Goal: Task Accomplishment & Management: Manage account settings

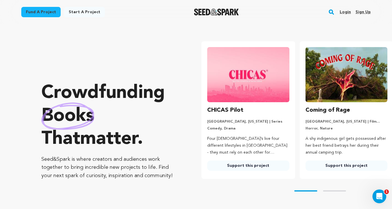
click at [340, 11] on link "Login" at bounding box center [345, 11] width 11 height 9
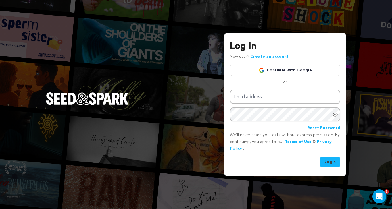
click at [265, 74] on link "Continue with Google" at bounding box center [285, 70] width 110 height 11
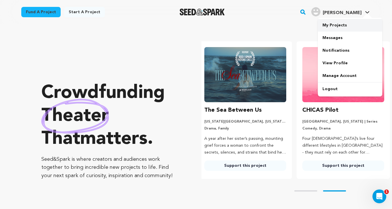
scroll to position [0, 103]
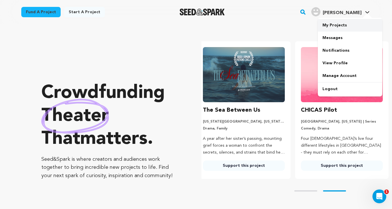
click at [337, 26] on link "My Projects" at bounding box center [350, 25] width 64 height 13
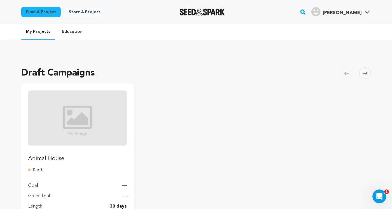
click at [68, 159] on p "Animal House" at bounding box center [77, 159] width 99 height 8
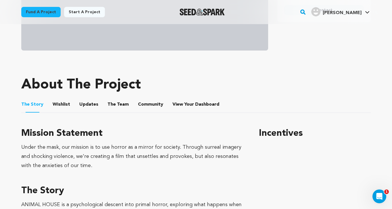
scroll to position [199, 0]
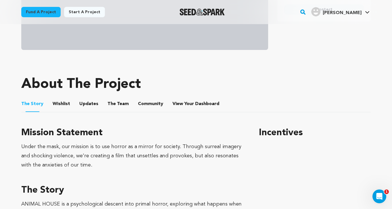
click at [117, 100] on button "The Team" at bounding box center [118, 105] width 14 height 14
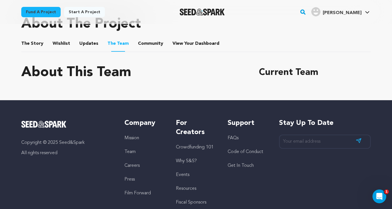
scroll to position [260, 0]
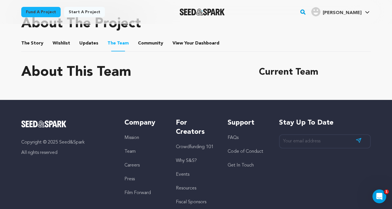
click at [33, 46] on button "The Story" at bounding box center [33, 45] width 14 height 14
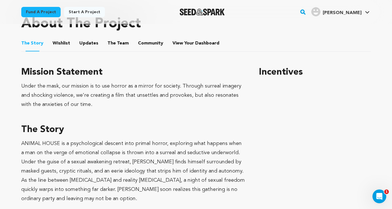
click at [63, 43] on button "Wishlist" at bounding box center [62, 45] width 14 height 14
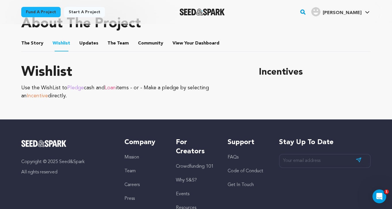
click at [90, 43] on button "Updates" at bounding box center [89, 45] width 14 height 14
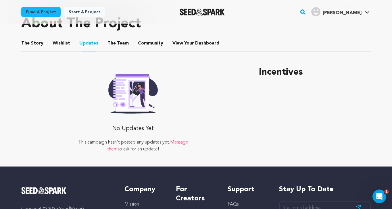
click at [116, 46] on button "The Team" at bounding box center [118, 45] width 14 height 14
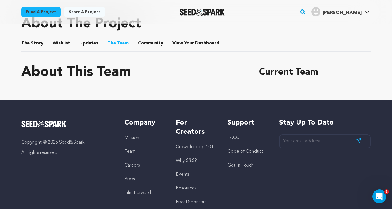
click at [146, 46] on button "Community" at bounding box center [151, 45] width 14 height 14
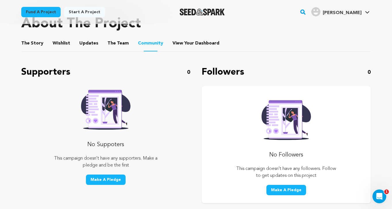
click at [32, 41] on button "The Story" at bounding box center [33, 45] width 14 height 14
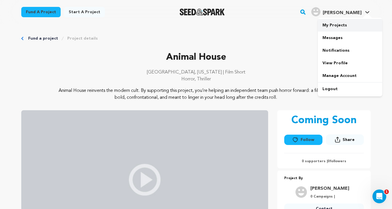
click at [347, 27] on link "My Projects" at bounding box center [350, 25] width 64 height 13
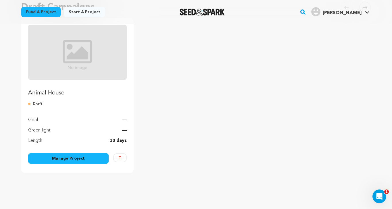
click at [70, 160] on link "Manage Project" at bounding box center [68, 158] width 80 height 10
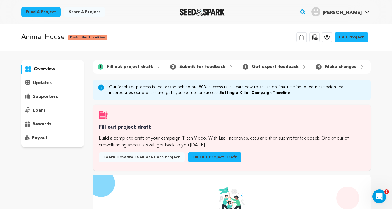
click at [49, 68] on p "overview" at bounding box center [44, 69] width 21 height 7
click at [350, 36] on link "Edit Project" at bounding box center [351, 37] width 34 height 10
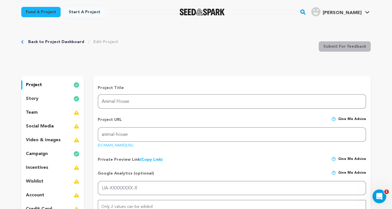
click at [56, 99] on div "story" at bounding box center [52, 98] width 63 height 9
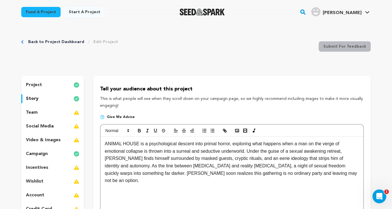
click at [53, 105] on div "project story team social media video & images campaign incentives wishlist acc…" at bounding box center [52, 147] width 63 height 142
click at [50, 110] on div "team" at bounding box center [52, 112] width 63 height 9
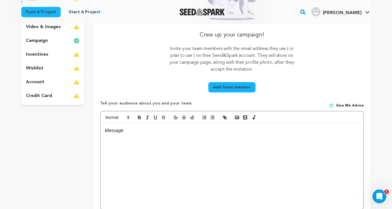
scroll to position [115, 0]
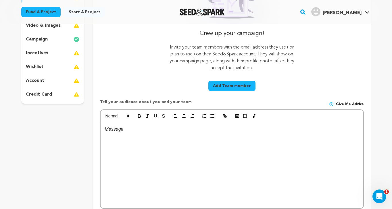
click at [178, 148] on div at bounding box center [232, 165] width 263 height 86
click at [237, 117] on polyline "button" at bounding box center [237, 115] width 2 height 1
click at [237, 117] on icon "button" at bounding box center [236, 115] width 5 height 5
click at [237, 117] on polyline "button" at bounding box center [237, 115] width 2 height 1
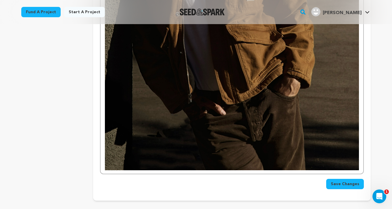
scroll to position [461, 0]
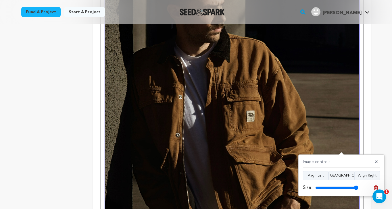
scroll to position [315, 0]
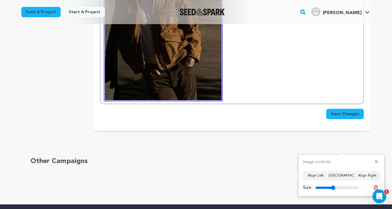
drag, startPoint x: 356, startPoint y: 188, endPoint x: 333, endPoint y: 190, distance: 23.1
click at [333, 190] on input "range" at bounding box center [336, 188] width 43 height 5
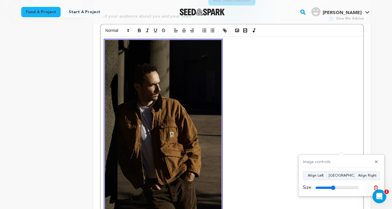
scroll to position [201, 0]
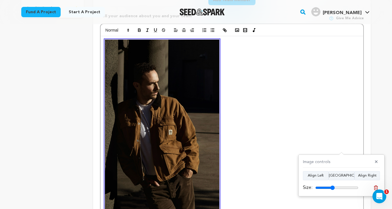
type input "46"
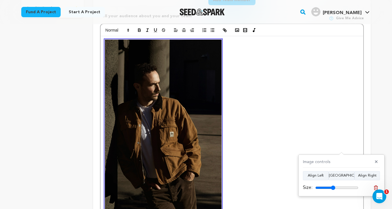
click at [333, 187] on input "range" at bounding box center [336, 188] width 43 height 5
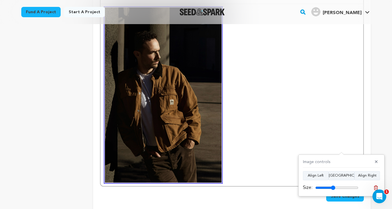
scroll to position [235, 0]
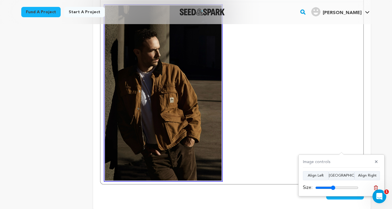
click at [253, 137] on p at bounding box center [232, 92] width 254 height 175
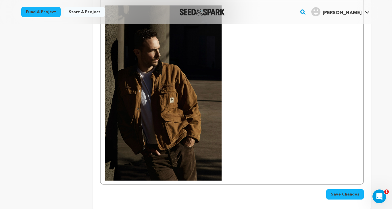
click at [253, 137] on p at bounding box center [232, 92] width 254 height 175
click at [236, 162] on p at bounding box center [232, 92] width 254 height 175
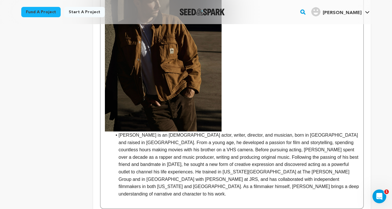
scroll to position [284, 0]
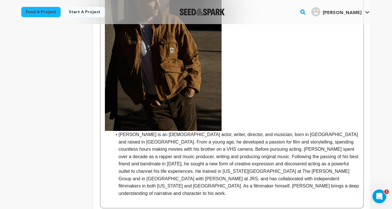
click at [118, 137] on li "Sam Wayne is an American actor, writer, director, and musician, born in Chicago…" at bounding box center [235, 164] width 247 height 66
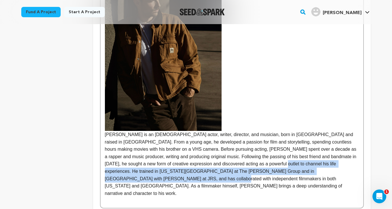
drag, startPoint x: 161, startPoint y: 179, endPoint x: 283, endPoint y: 164, distance: 123.3
click at [283, 164] on p "Sam Wayne is an American actor, writer, director, and musician, born in Chicago…" at bounding box center [232, 77] width 254 height 242
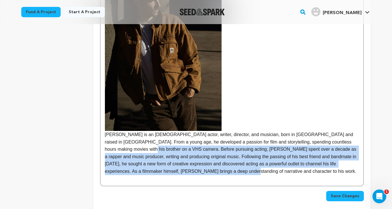
drag, startPoint x: 248, startPoint y: 174, endPoint x: 122, endPoint y: 150, distance: 128.0
click at [122, 150] on p "Sam Wayne is an American actor, writer, director, and musician, born in Chicago…" at bounding box center [232, 65] width 254 height 219
click at [232, 169] on p "Sam Wayne is an American actor, writer, director, and musician, born in Chicago…" at bounding box center [232, 65] width 254 height 219
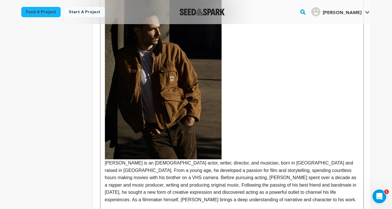
scroll to position [286, 0]
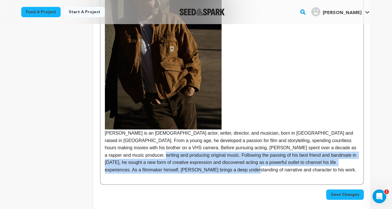
drag, startPoint x: 253, startPoint y: 172, endPoint x: 137, endPoint y: 151, distance: 117.7
click at [137, 151] on p "Sam Wayne is an American actor, writer, director, and musician, born in Chicago…" at bounding box center [232, 63] width 254 height 219
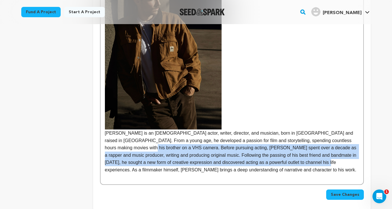
drag, startPoint x: 331, startPoint y: 163, endPoint x: 124, endPoint y: 148, distance: 207.7
click at [124, 148] on p "Sam Wayne is an American actor, writer, director, and musician, born in Chicago…" at bounding box center [232, 63] width 254 height 219
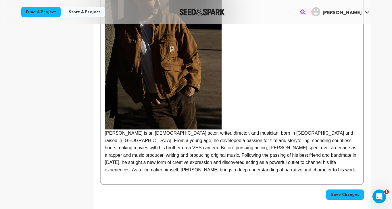
click at [249, 170] on p "Sam Wayne is an American actor, writer, director, and musician, born in Chicago…" at bounding box center [232, 63] width 254 height 219
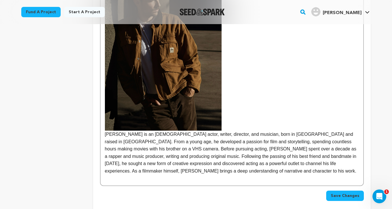
scroll to position [305, 0]
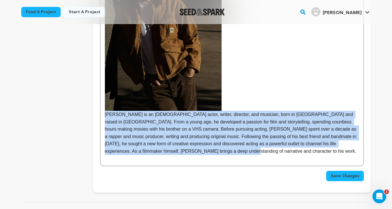
drag, startPoint x: 245, startPoint y: 153, endPoint x: 104, endPoint y: 116, distance: 145.5
click at [104, 116] on div "Sam Wayne is an American actor, writer, director, and musician, born in Chicago…" at bounding box center [232, 49] width 263 height 234
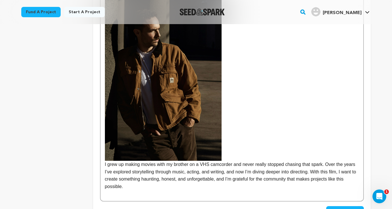
scroll to position [255, 0]
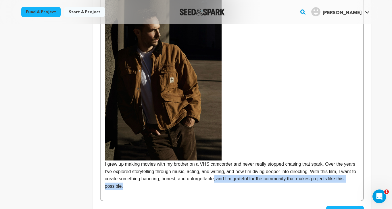
drag, startPoint x: 144, startPoint y: 186, endPoint x: 237, endPoint y: 180, distance: 93.3
click at [237, 180] on p "I grew up making movies with my brother on a VHS camcorder and never really sto…" at bounding box center [232, 87] width 254 height 205
click at [253, 180] on p "I grew up making movies with my brother on a VHS camcorder and never really sto…" at bounding box center [232, 87] width 254 height 205
drag, startPoint x: 145, startPoint y: 186, endPoint x: 235, endPoint y: 180, distance: 90.7
click at [235, 180] on p "I grew up making movies with my brother on a VHS camcorder and never really sto…" at bounding box center [232, 87] width 254 height 205
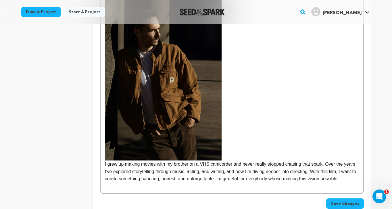
click at [298, 179] on p "I grew up making movies with my brother on a VHS camcorder and never really sto…" at bounding box center [232, 83] width 254 height 197
click at [273, 178] on p "I grew up making movies with my brother on a VHS camcorder and never really sto…" at bounding box center [232, 83] width 254 height 197
click at [317, 176] on p "I grew up making movies with my brother on a VHS camcorder and never really sto…" at bounding box center [232, 83] width 254 height 197
click at [302, 179] on p "I grew up making movies with my brother on a VHS camcorder and never really sto…" at bounding box center [232, 83] width 254 height 197
click at [325, 179] on p "I grew up making movies with my brother on a VHS camcorder and never really sto…" at bounding box center [232, 83] width 254 height 197
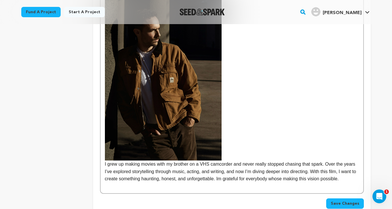
click at [128, 183] on p "I grew up making movies with my brother on a VHS camcorder and never really sto…" at bounding box center [232, 83] width 254 height 197
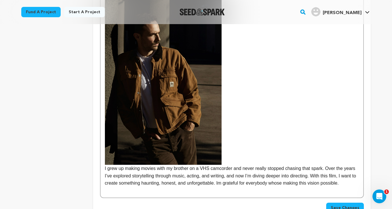
scroll to position [251, 0]
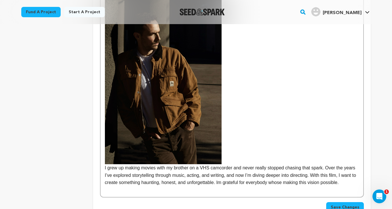
click at [298, 180] on p "I grew up making movies with my brother on a VHS camcorder and never really sto…" at bounding box center [232, 87] width 254 height 197
click at [305, 182] on p "I grew up making movies with my brother on a VHS camcorder and never really sto…" at bounding box center [232, 87] width 254 height 197
click at [243, 179] on p "I grew up making movies with my brother on a VHS camcorder and never really sto…" at bounding box center [232, 87] width 254 height 197
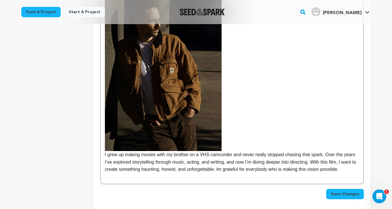
scroll to position [265, 0]
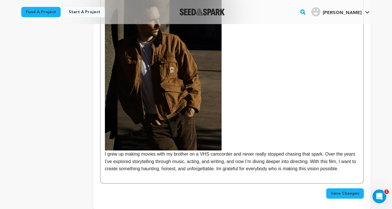
click at [224, 162] on p "I grew up making movies with my brother on a VHS camcorder and never really sto…" at bounding box center [232, 73] width 254 height 197
click at [163, 173] on p "I grew up making movies with my brother on a VHS camcorder and never really sto…" at bounding box center [232, 73] width 254 height 197
click at [288, 169] on p "I grew up making movies with my brother on a VHS camcorder and never really sto…" at bounding box center [232, 73] width 254 height 197
click at [178, 173] on p "I grew up making movies with my brother on a VHS camcorder and never really sto…" at bounding box center [232, 73] width 254 height 197
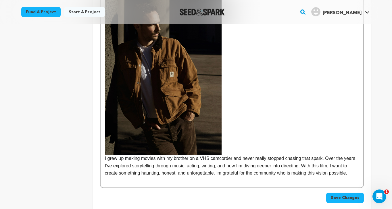
scroll to position [272, 0]
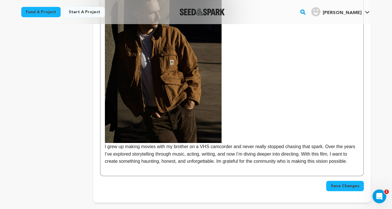
click at [348, 189] on span "Save Changes" at bounding box center [345, 186] width 28 height 6
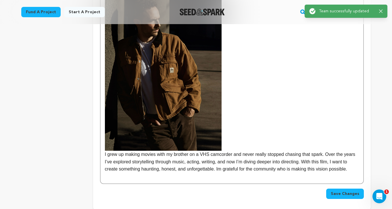
scroll to position [265, 0]
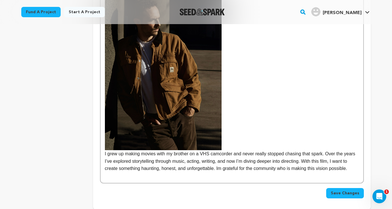
click at [265, 165] on p "I grew up making movies with my brother on a VHS camcorder and never really sto…" at bounding box center [232, 73] width 254 height 197
click at [273, 167] on p "I grew up making movies with my brother on a VHS camcorder and never really sto…" at bounding box center [232, 73] width 254 height 197
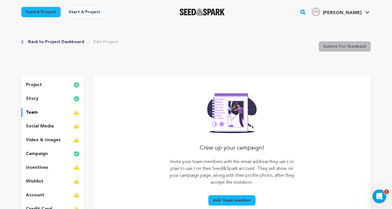
scroll to position [0, 0]
click at [49, 128] on p "social media" at bounding box center [40, 126] width 28 height 7
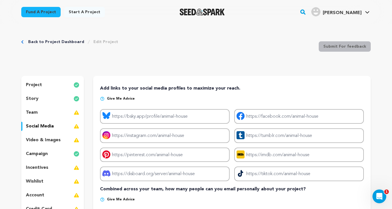
click at [51, 109] on div "team" at bounding box center [52, 112] width 63 height 9
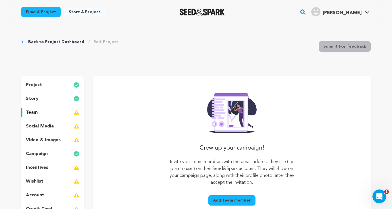
click at [59, 138] on p "video & images" at bounding box center [43, 140] width 35 height 7
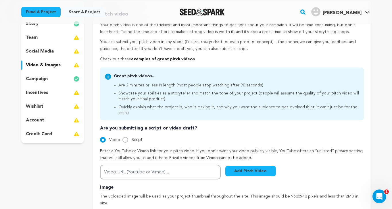
scroll to position [35, 0]
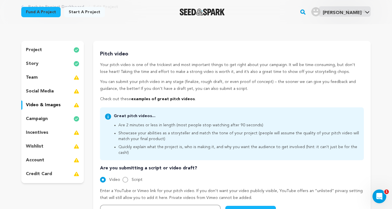
click at [59, 130] on div "incentives" at bounding box center [52, 132] width 63 height 9
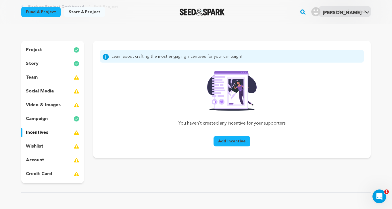
click at [52, 144] on div "wishlist" at bounding box center [52, 146] width 63 height 9
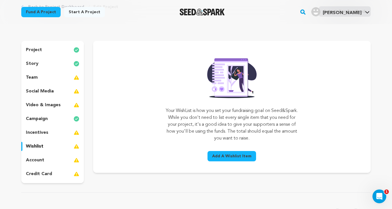
click at [49, 155] on div "project story team social media video & images campaign incentives wishlist acc…" at bounding box center [52, 112] width 63 height 142
click at [47, 161] on div "account" at bounding box center [52, 160] width 63 height 9
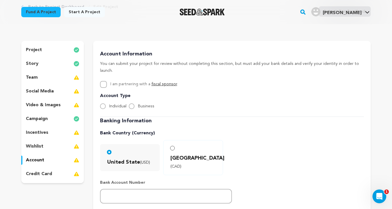
click at [54, 71] on div "project story team social media video & images campaign incentives wishlist acc…" at bounding box center [52, 112] width 63 height 142
click at [53, 50] on div "project" at bounding box center [52, 49] width 63 height 9
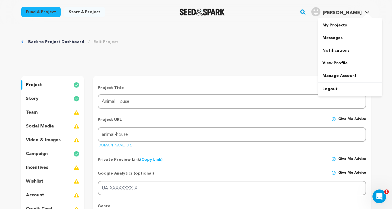
click at [363, 13] on div at bounding box center [366, 16] width 11 height 6
click at [329, 24] on link "My Projects" at bounding box center [350, 25] width 64 height 13
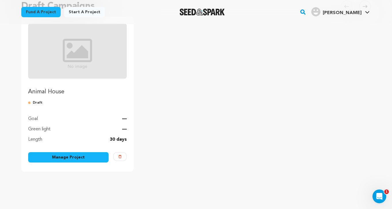
click at [66, 158] on link "Manage Project" at bounding box center [68, 157] width 80 height 10
click at [53, 62] on img "Fund Animal House" at bounding box center [77, 51] width 99 height 55
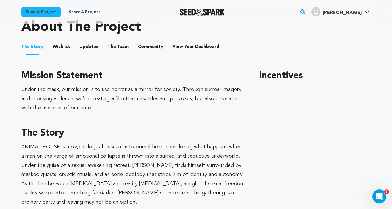
scroll to position [249, 0]
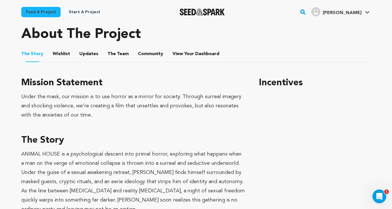
click at [118, 52] on button "The Team" at bounding box center [118, 55] width 14 height 14
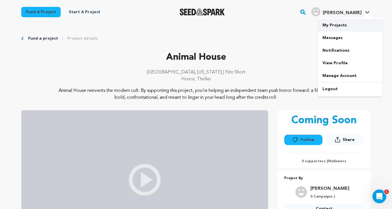
click at [340, 26] on link "My Projects" at bounding box center [350, 25] width 64 height 13
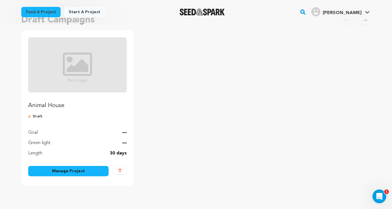
scroll to position [55, 0]
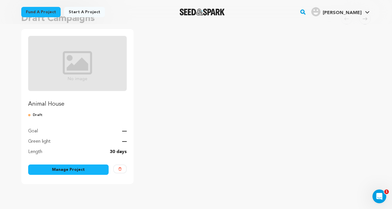
click at [79, 169] on link "Manage Project" at bounding box center [68, 170] width 80 height 10
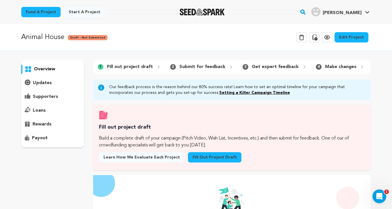
click at [363, 37] on link "Edit Project" at bounding box center [351, 37] width 34 height 10
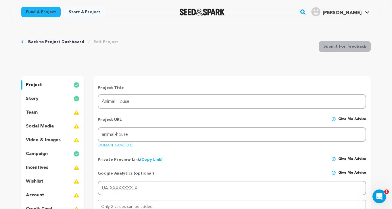
click at [48, 111] on div "team" at bounding box center [52, 112] width 63 height 9
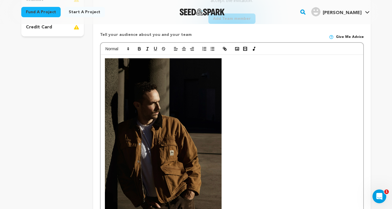
scroll to position [260, 0]
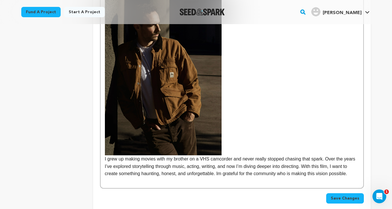
drag, startPoint x: 128, startPoint y: 180, endPoint x: 129, endPoint y: 177, distance: 2.9
click at [129, 177] on p "I grew up making movies with my brother on a VHS camcorder and never really sto…" at bounding box center [232, 78] width 254 height 197
click at [105, 159] on p "I grew up making movies with my brother on a VHS camcorder and never really sto…" at bounding box center [232, 78] width 254 height 197
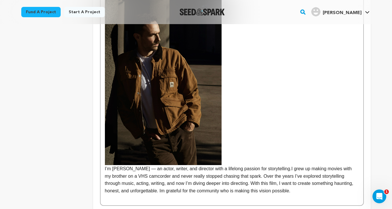
scroll to position [257, 0]
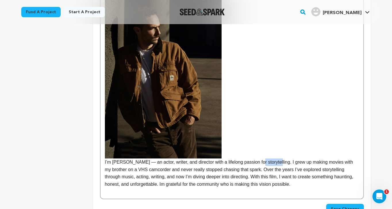
drag, startPoint x: 280, startPoint y: 163, endPoint x: 261, endPoint y: 164, distance: 19.6
click at [261, 164] on p "I’m [PERSON_NAME] — an actor, writer, and director with a lifelong passion for …" at bounding box center [232, 85] width 254 height 205
click at [305, 165] on p "I’m [PERSON_NAME] — an actor, writer, and director with a lifelong passion for …" at bounding box center [232, 85] width 254 height 205
drag, startPoint x: 280, startPoint y: 162, endPoint x: 258, endPoint y: 163, distance: 21.6
click at [258, 163] on p "I’m [PERSON_NAME] — an actor, writer, and director with a lifelong passion for …" at bounding box center [232, 85] width 254 height 205
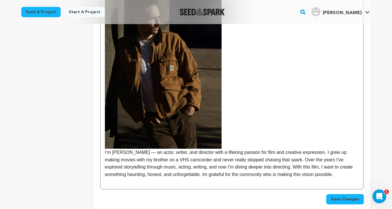
scroll to position [267, 0]
click at [260, 168] on p "I’m [PERSON_NAME] — an actor, writer, and director with a lifelong passion for …" at bounding box center [232, 76] width 254 height 205
click at [334, 197] on span "Save Changes" at bounding box center [345, 199] width 28 height 6
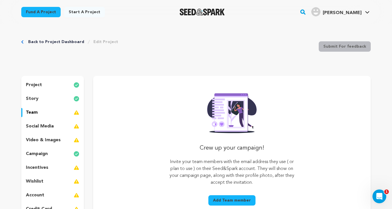
scroll to position [0, 0]
click at [53, 124] on p "social media" at bounding box center [40, 126] width 28 height 7
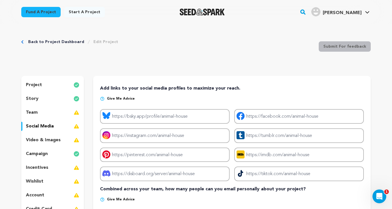
click at [54, 138] on p "video & images" at bounding box center [43, 140] width 35 height 7
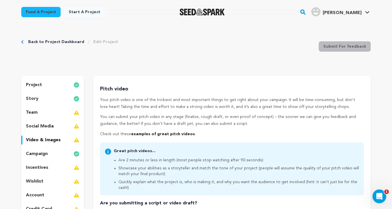
click at [44, 169] on p "incentives" at bounding box center [37, 167] width 22 height 7
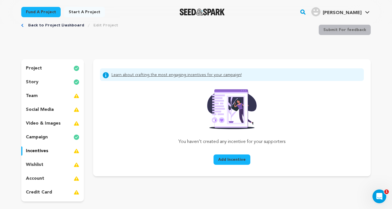
scroll to position [17, 0]
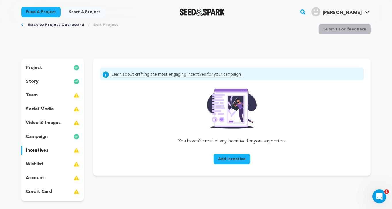
click at [45, 107] on p "social media" at bounding box center [40, 109] width 28 height 7
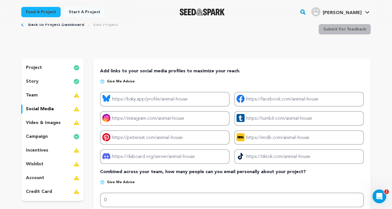
click at [47, 97] on div "team" at bounding box center [52, 95] width 63 height 9
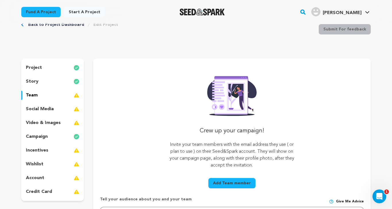
click at [51, 82] on div "story" at bounding box center [52, 81] width 63 height 9
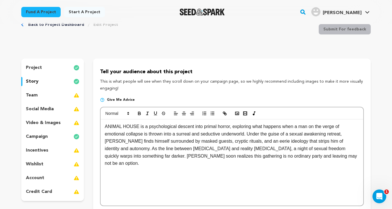
click at [52, 72] on div "project" at bounding box center [52, 67] width 63 height 9
